Goal: Task Accomplishment & Management: Use online tool/utility

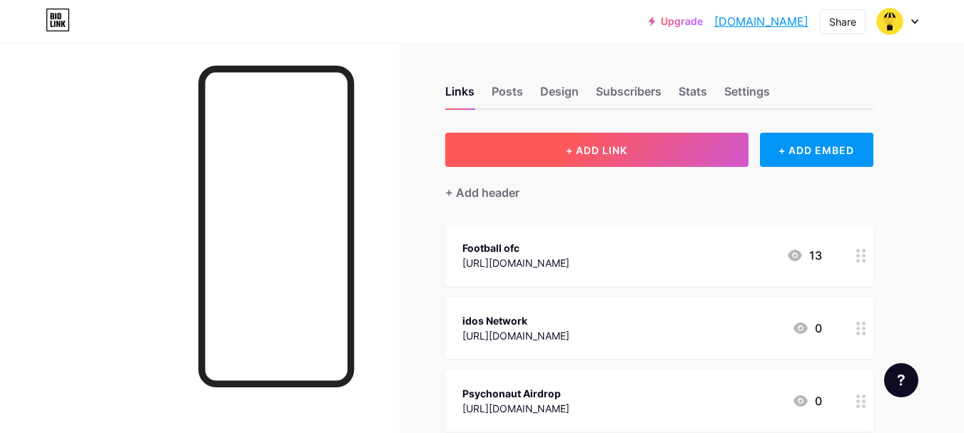
click at [631, 154] on button "+ ADD LINK" at bounding box center [596, 150] width 303 height 34
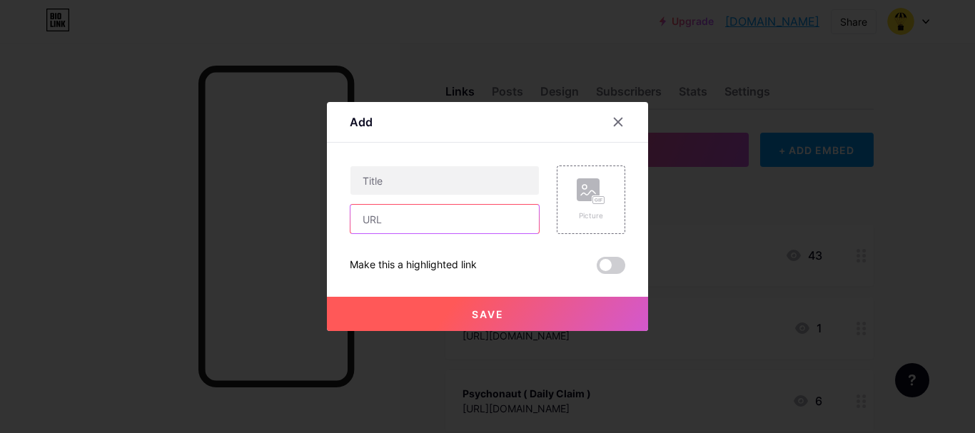
click at [435, 224] on input "text" at bounding box center [444, 219] width 188 height 29
paste input "[URL]"
type input "[URL]"
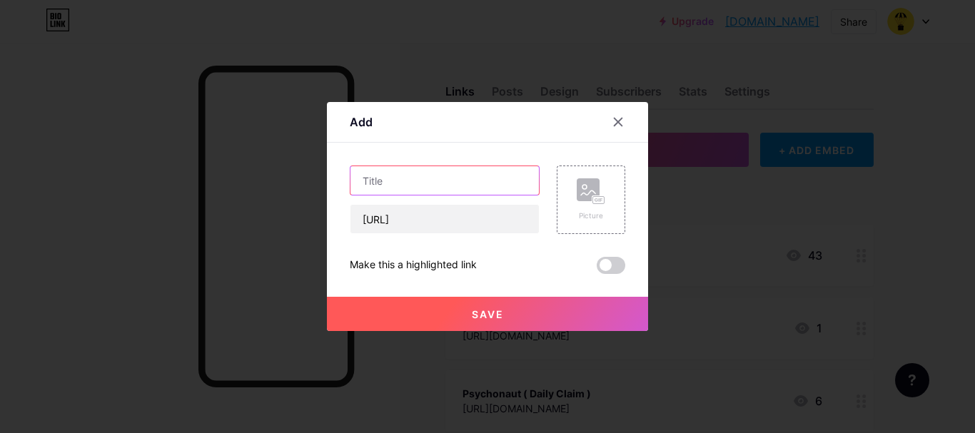
click at [435, 181] on input "text" at bounding box center [444, 180] width 188 height 29
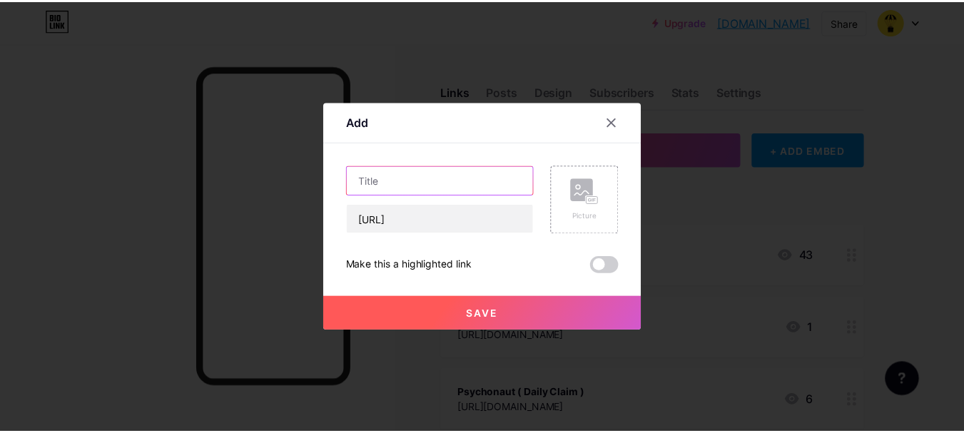
scroll to position [0, 0]
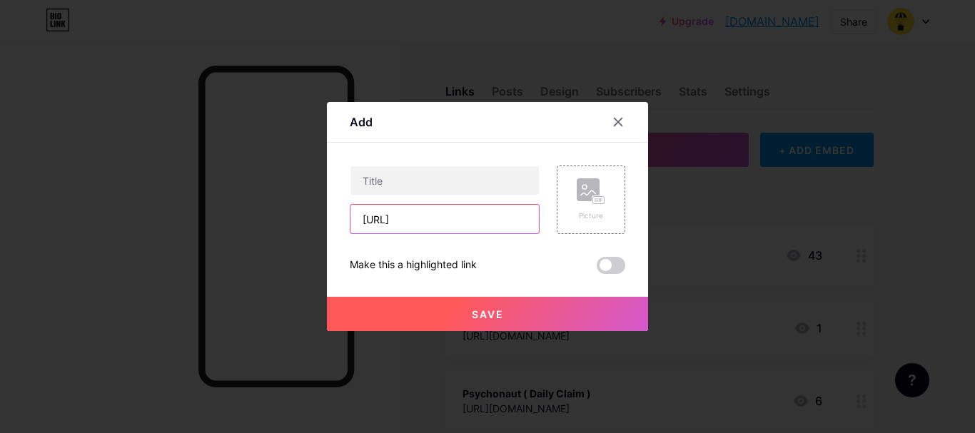
click at [435, 221] on input "[URL]" at bounding box center [444, 219] width 188 height 29
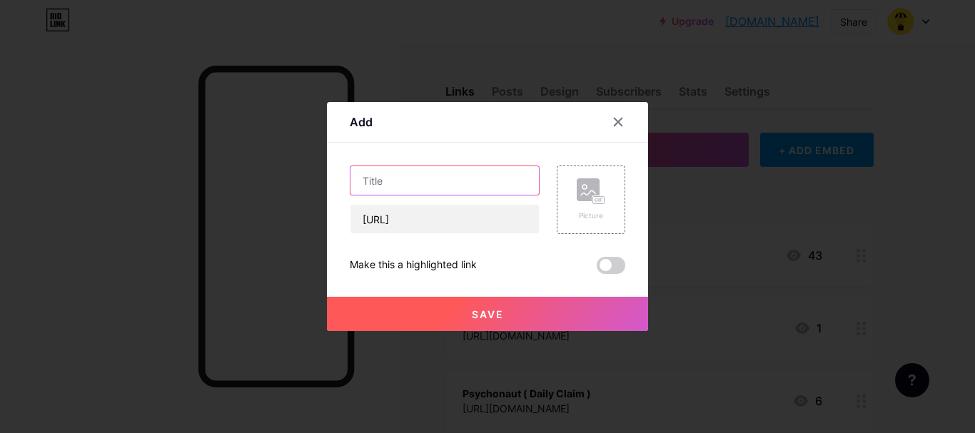
click at [435, 182] on input "text" at bounding box center [444, 180] width 188 height 29
paste input "chainopera"
click at [360, 178] on input "chainopera" at bounding box center [444, 180] width 188 height 29
drag, startPoint x: 370, startPoint y: 185, endPoint x: 353, endPoint y: 184, distance: 16.4
click at [353, 184] on input "chainopera" at bounding box center [444, 180] width 188 height 29
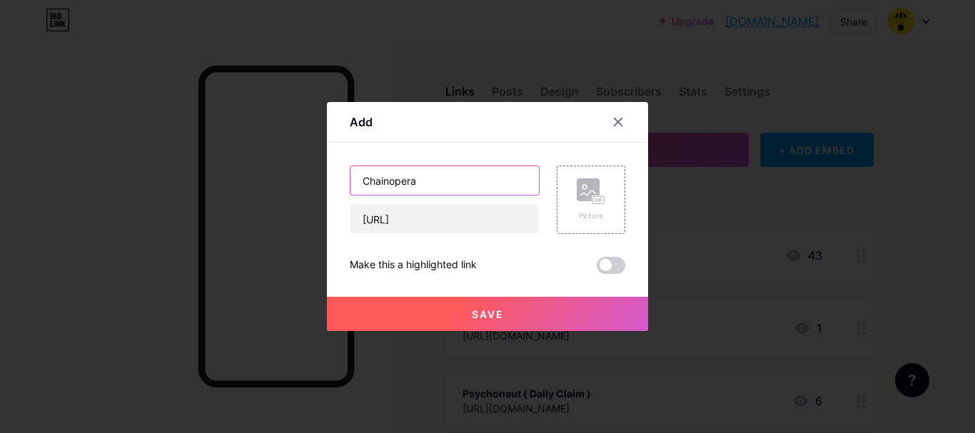
click at [440, 179] on input "Chainopera" at bounding box center [444, 180] width 188 height 29
click at [421, 178] on input "Chainopera Daily Chechin" at bounding box center [444, 180] width 188 height 29
click at [499, 178] on input "Chainopera (Daily Chechin" at bounding box center [444, 180] width 188 height 29
click at [492, 181] on input "Chainopera (Daily Chechin)" at bounding box center [444, 180] width 188 height 29
click at [427, 182] on input "Chainopera (Daily Chechin )" at bounding box center [444, 180] width 188 height 29
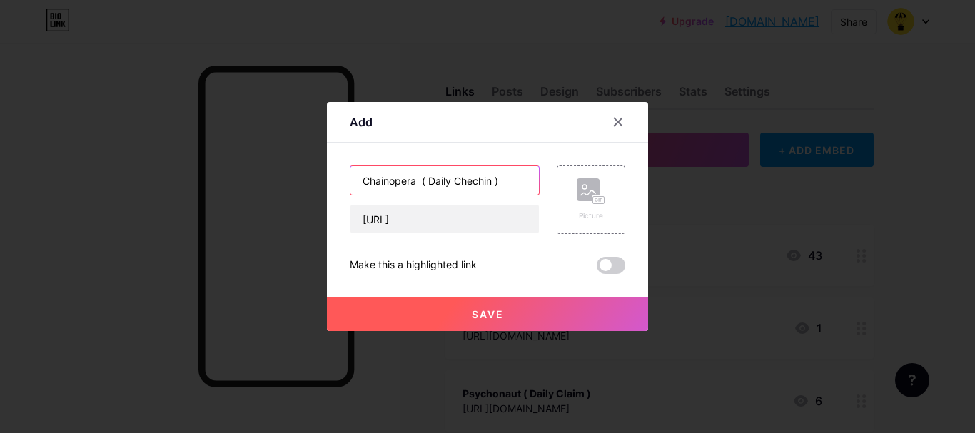
click at [516, 176] on input "Chainopera ( Daily Chechin )" at bounding box center [444, 180] width 188 height 29
click at [484, 181] on input "Chainopera ( Daily Chechin )" at bounding box center [444, 180] width 188 height 29
type input "Chainopera ( Daily Chechin )"
click at [497, 308] on span "Save" at bounding box center [488, 314] width 32 height 12
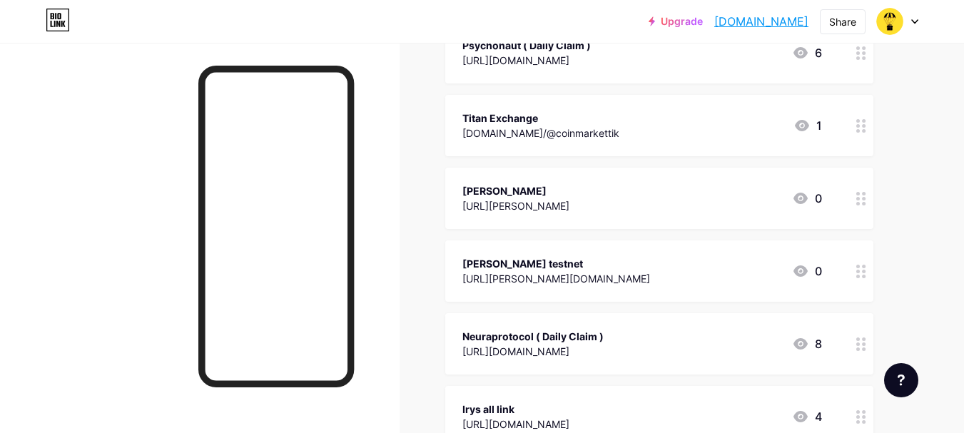
scroll to position [357, 0]
